Goal: Transaction & Acquisition: Book appointment/travel/reservation

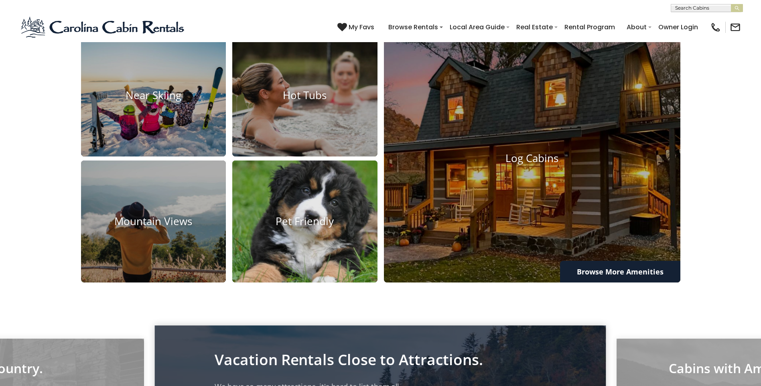
scroll to position [722, 0]
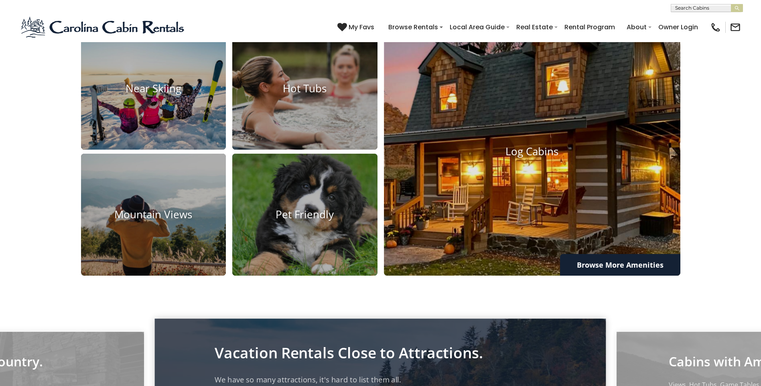
click at [504, 225] on img at bounding box center [532, 151] width 326 height 273
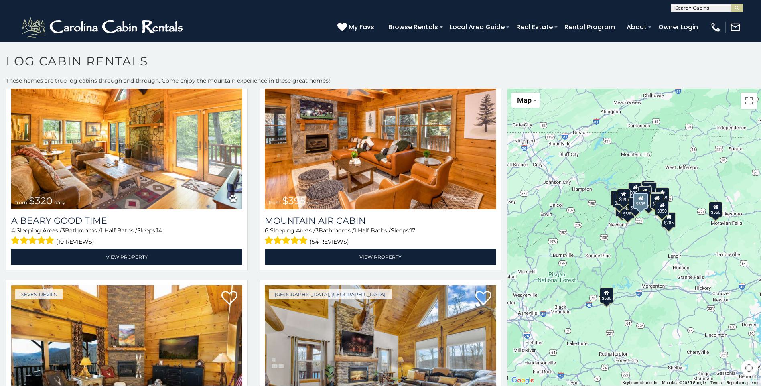
scroll to position [1445, 0]
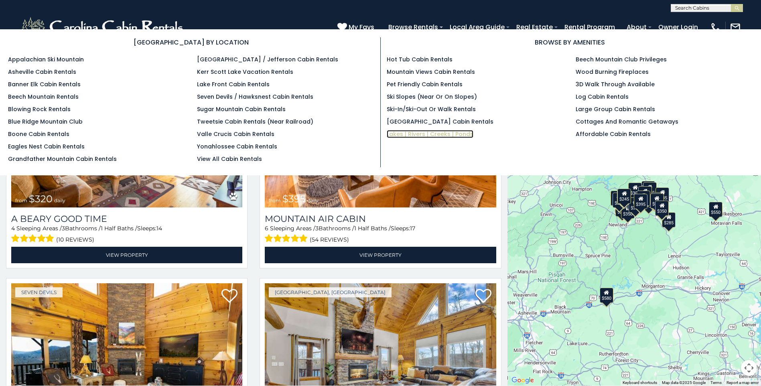
click at [421, 134] on link "Lakes | Rivers | Creeks | Ponds" at bounding box center [430, 134] width 87 height 8
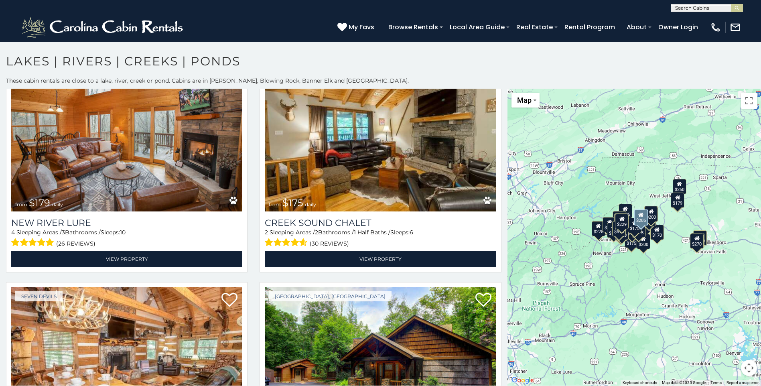
scroll to position [2207, 0]
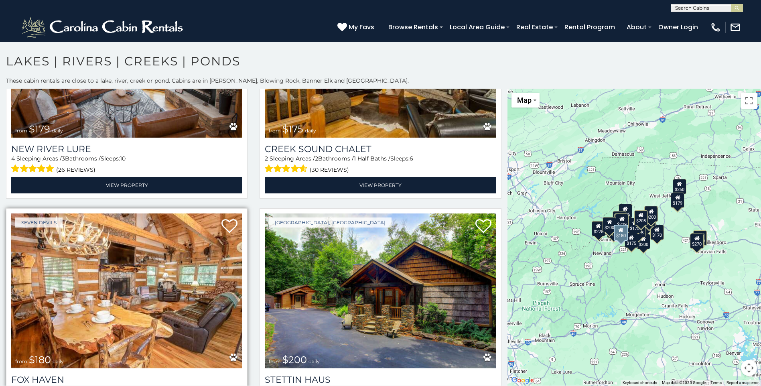
click at [152, 276] on img at bounding box center [126, 291] width 231 height 155
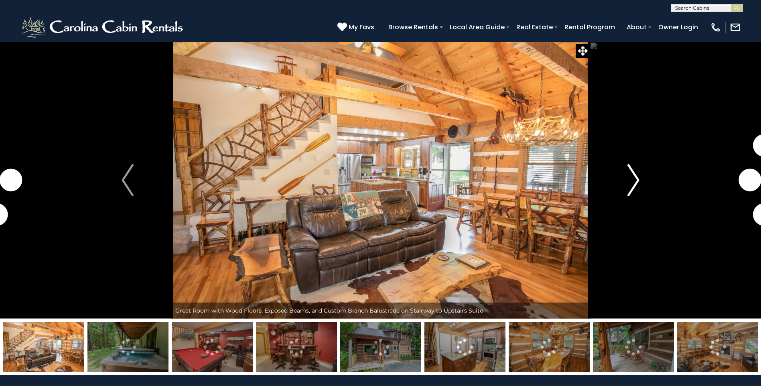
click at [634, 179] on img "Next" at bounding box center [634, 180] width 12 height 32
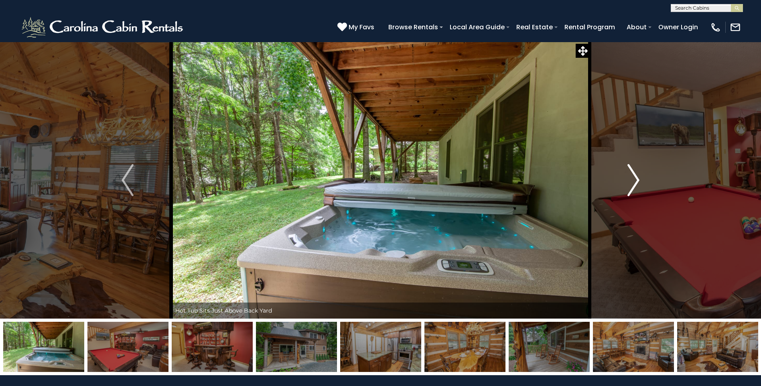
click at [634, 179] on img "Next" at bounding box center [634, 180] width 12 height 32
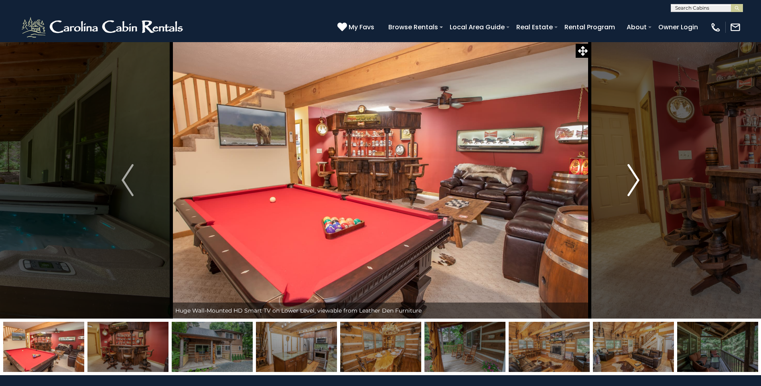
click at [634, 179] on img "Next" at bounding box center [634, 180] width 12 height 32
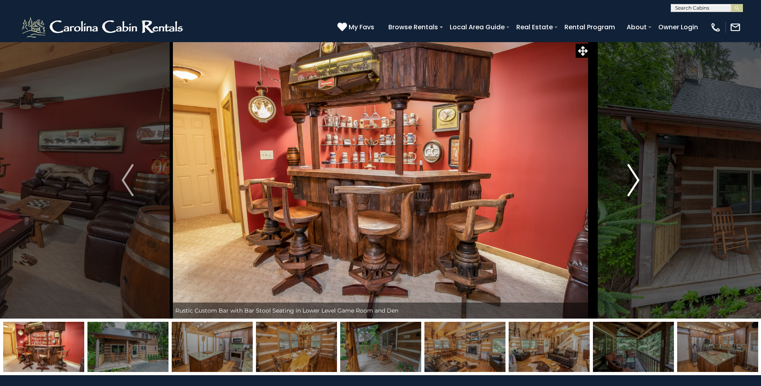
click at [634, 179] on img "Next" at bounding box center [634, 180] width 12 height 32
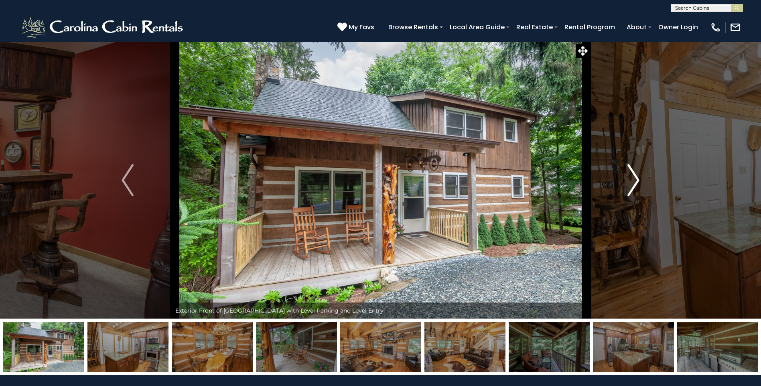
click at [634, 179] on img "Next" at bounding box center [634, 180] width 12 height 32
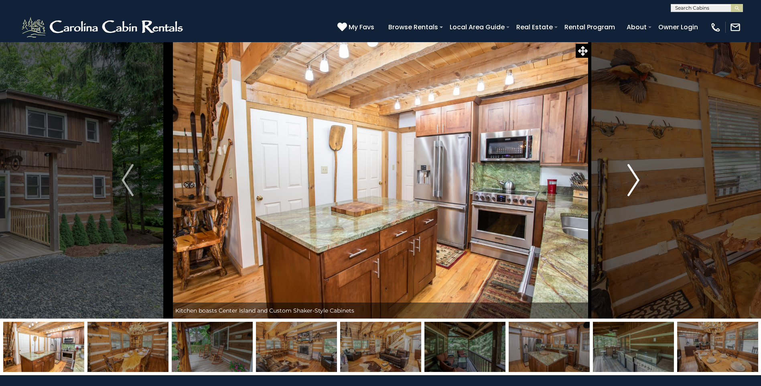
click at [634, 179] on img "Next" at bounding box center [634, 180] width 12 height 32
